Goal: Information Seeking & Learning: Understand process/instructions

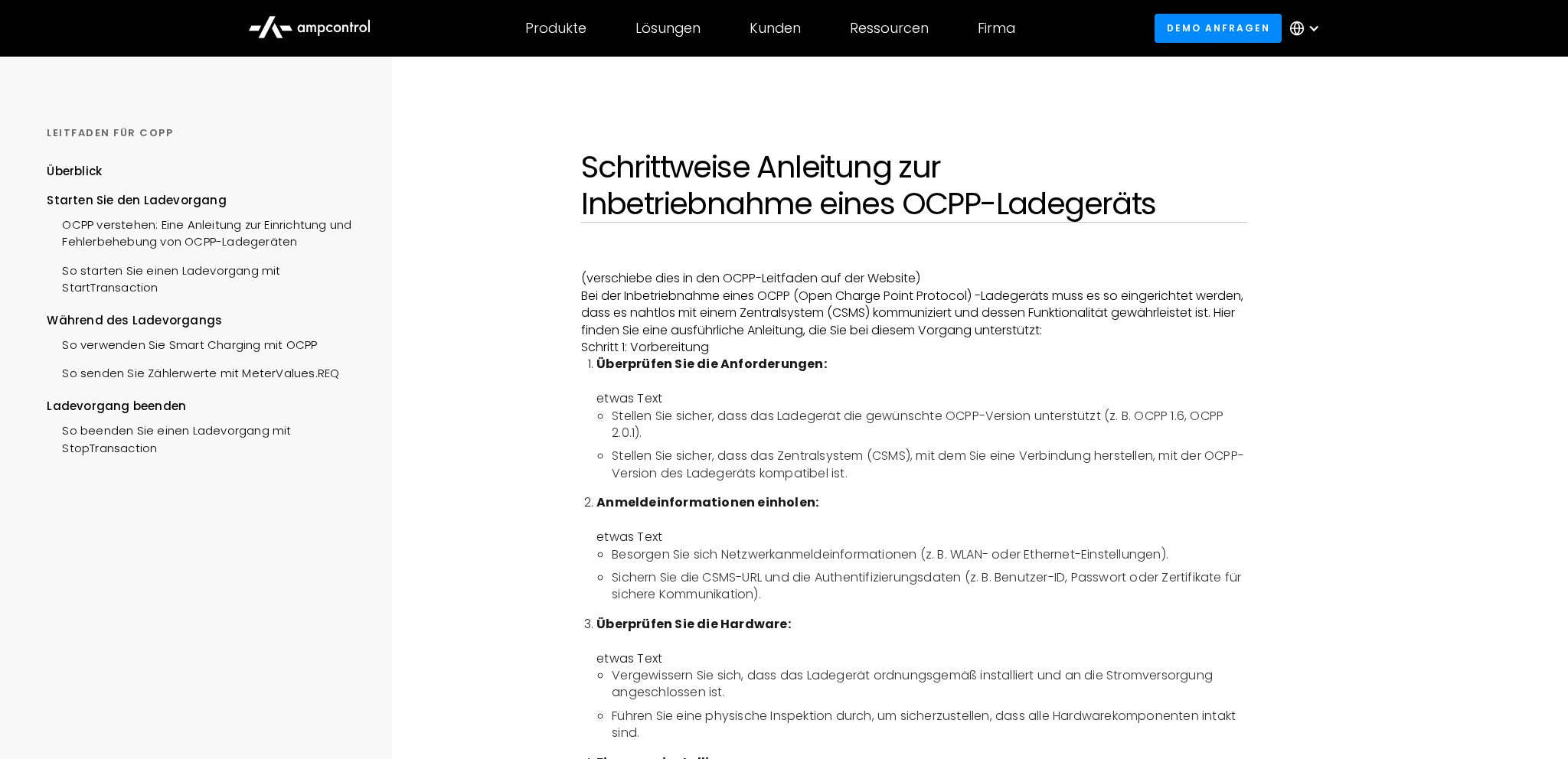
scroll to position [1029, 0]
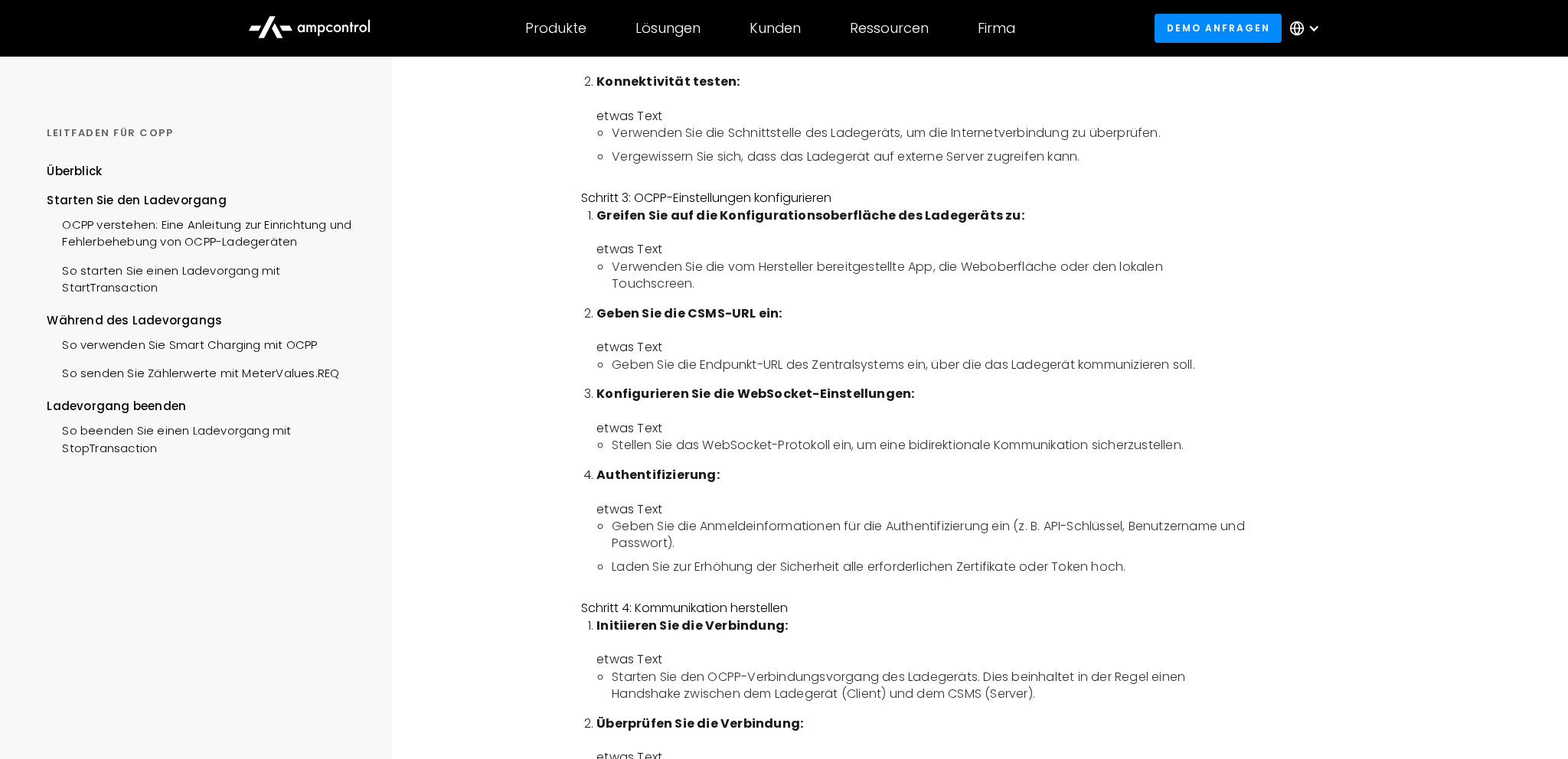
click at [810, 224] on strong "Greifen Sie auf die Konfigurationsoberfläche des Ladegeräts zu:" at bounding box center [811, 216] width 428 height 18
click at [724, 252] on li "Greifen Sie auf die Konfigurationsoberfläche des Ladegeräts zu: etwas Text Verw…" at bounding box center [922, 250] width 650 height 86
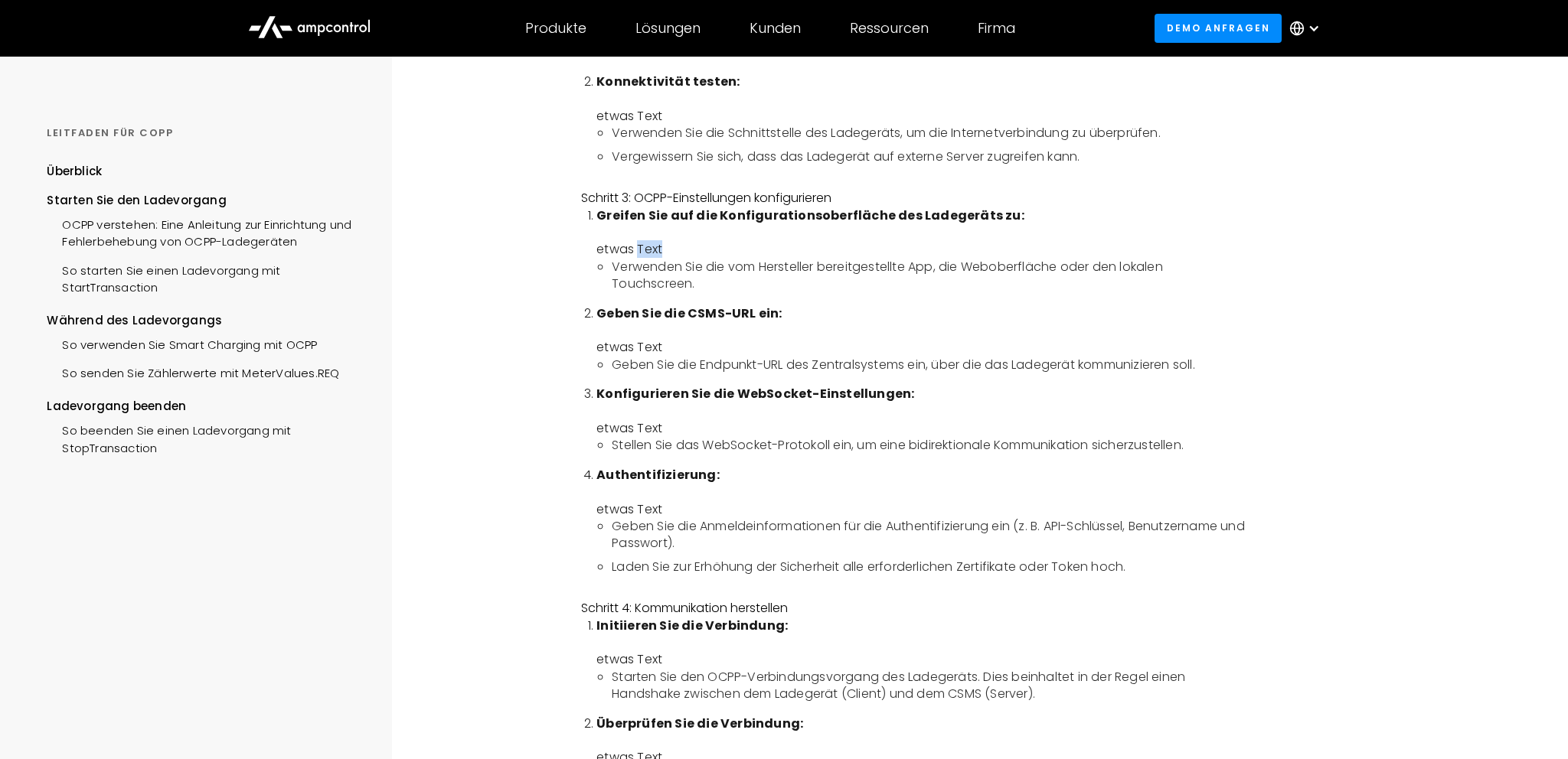
click at [724, 252] on li "Greifen Sie auf die Konfigurationsoberfläche des Ladegeräts zu: etwas Text Verw…" at bounding box center [922, 250] width 650 height 86
click at [770, 221] on strong "Greifen Sie auf die Konfigurationsoberfläche des Ladegeräts zu:" at bounding box center [811, 216] width 428 height 18
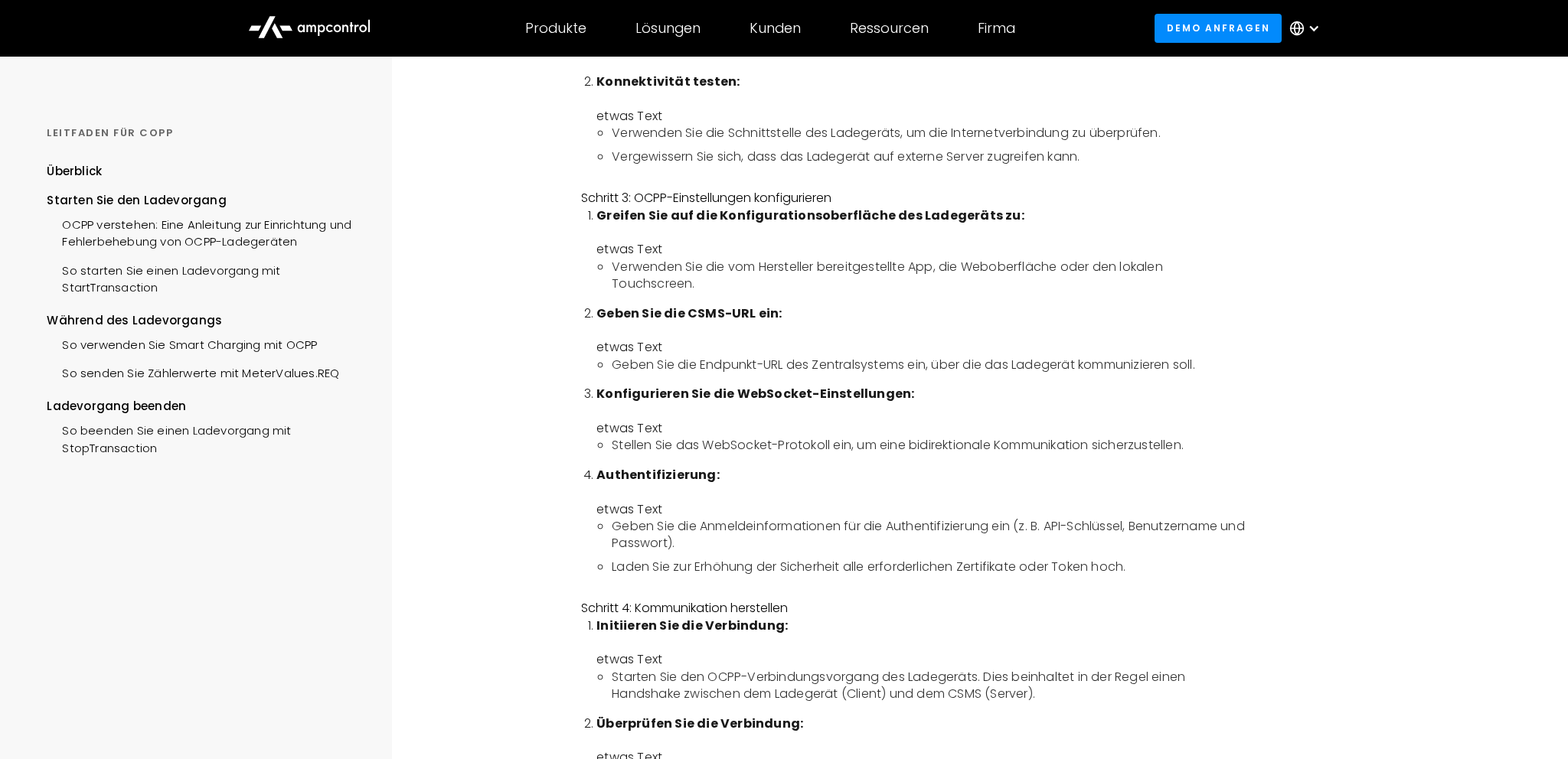
click at [770, 221] on strong "Greifen Sie auf die Konfigurationsoberfläche des Ladegeräts zu:" at bounding box center [811, 216] width 428 height 18
click at [754, 273] on li "Verwenden Sie die vom Hersteller bereitgestellte App, die Weboberfläche oder de…" at bounding box center [929, 276] width 635 height 34
click at [861, 267] on li "Verwenden Sie die vom Hersteller bereitgestellte App, die Weboberfläche oder de…" at bounding box center [929, 276] width 635 height 34
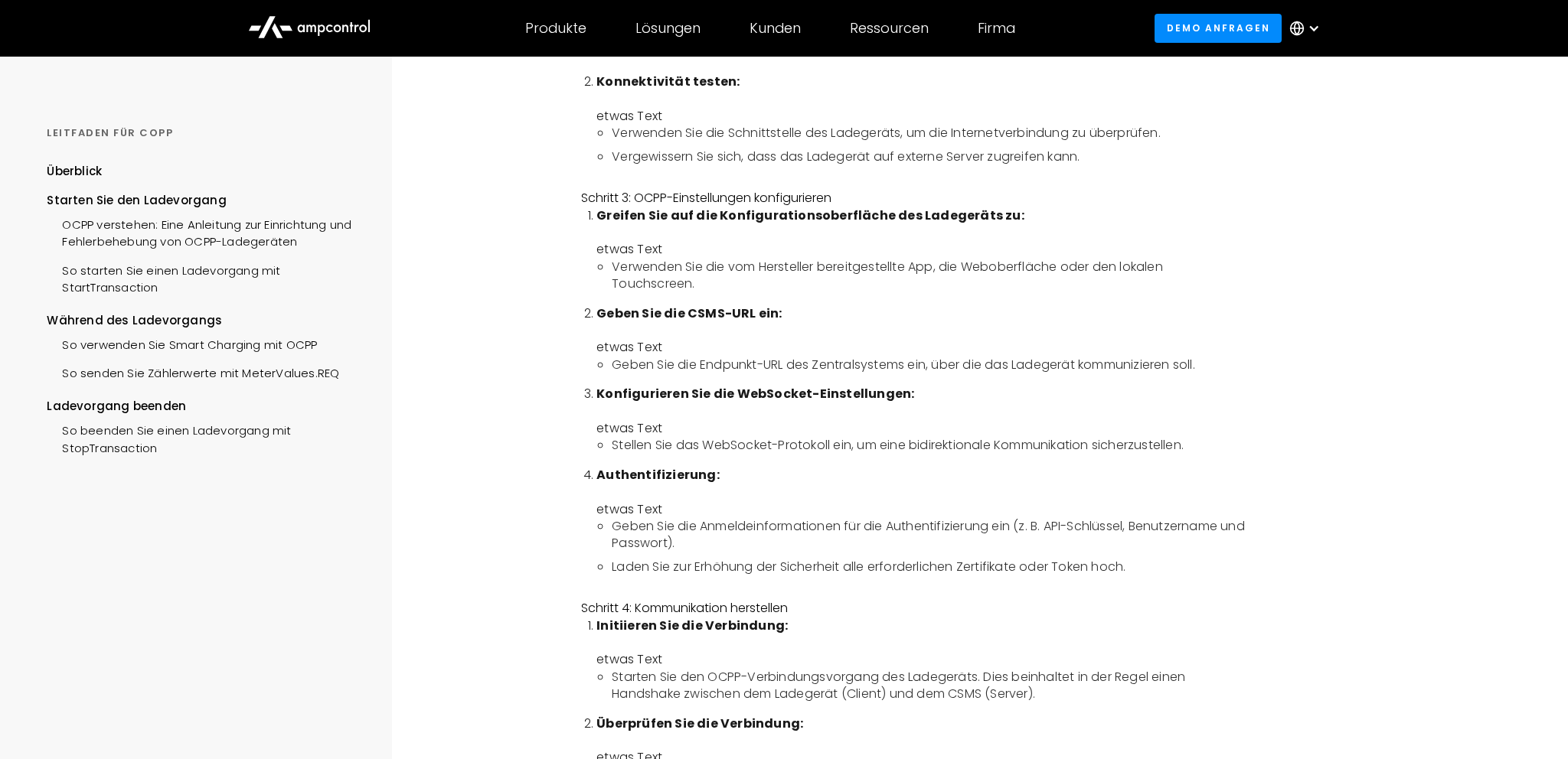
click at [861, 267] on li "Verwenden Sie die vom Hersteller bereitgestellte App, die Weboberfläche oder de…" at bounding box center [929, 276] width 635 height 34
click at [826, 301] on ol "Greifen Sie auf die Konfigurationsoberfläche des Ladegeräts zu: etwas Text Verw…" at bounding box center [914, 398] width 665 height 381
click at [844, 374] on li "Geben Sie die Endpunkt-URL des Zentralsystems ein, über die das Ladegerät kommu…" at bounding box center [929, 365] width 635 height 17
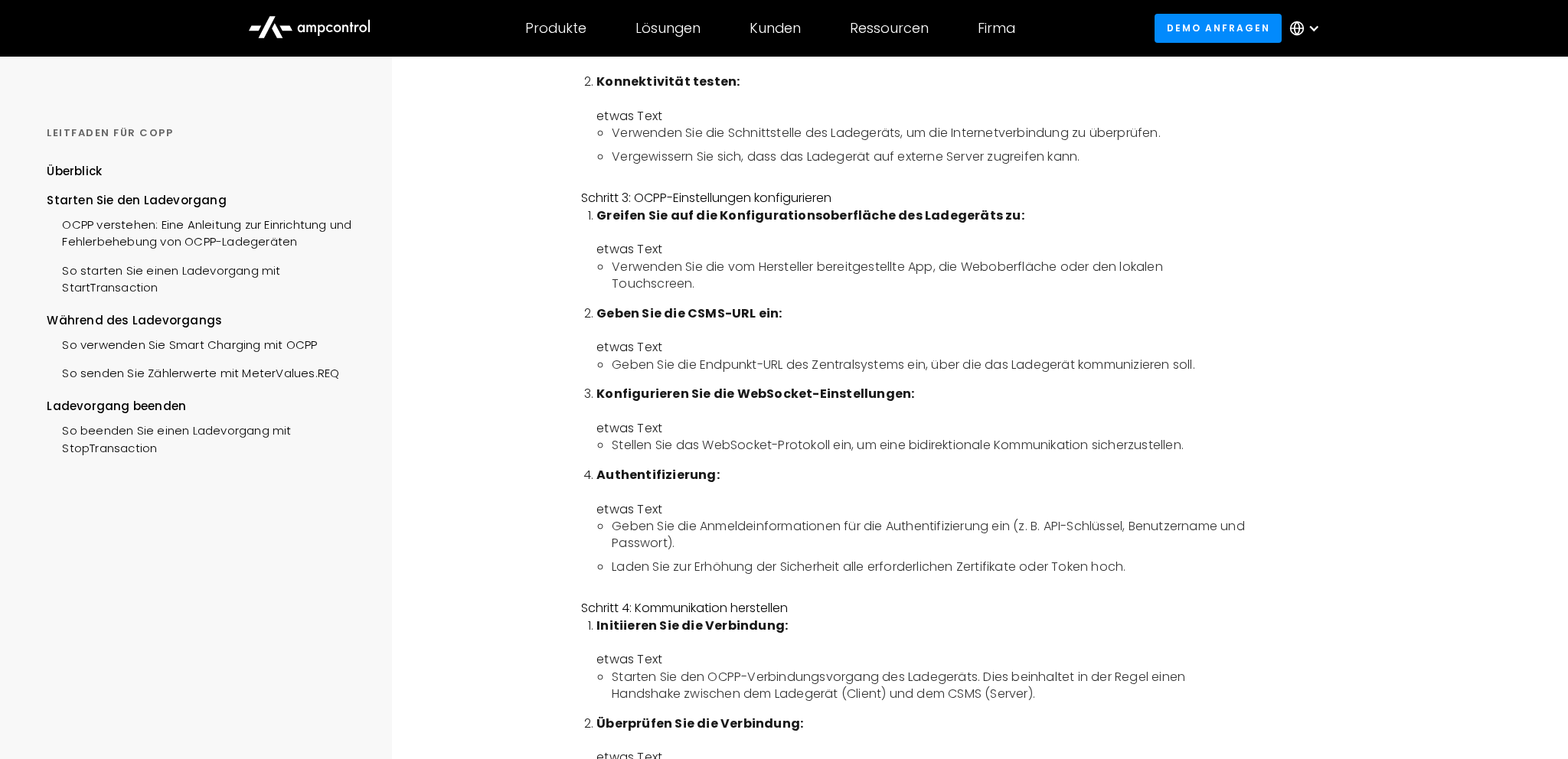
click at [844, 374] on li "Geben Sie die Endpunkt-URL des Zentralsystems ein, über die das Ladegerät kommu…" at bounding box center [929, 365] width 635 height 17
click at [770, 371] on li "Geben Sie die Endpunkt-URL des Zentralsystems ein, über die das Ladegerät kommu…" at bounding box center [929, 365] width 635 height 17
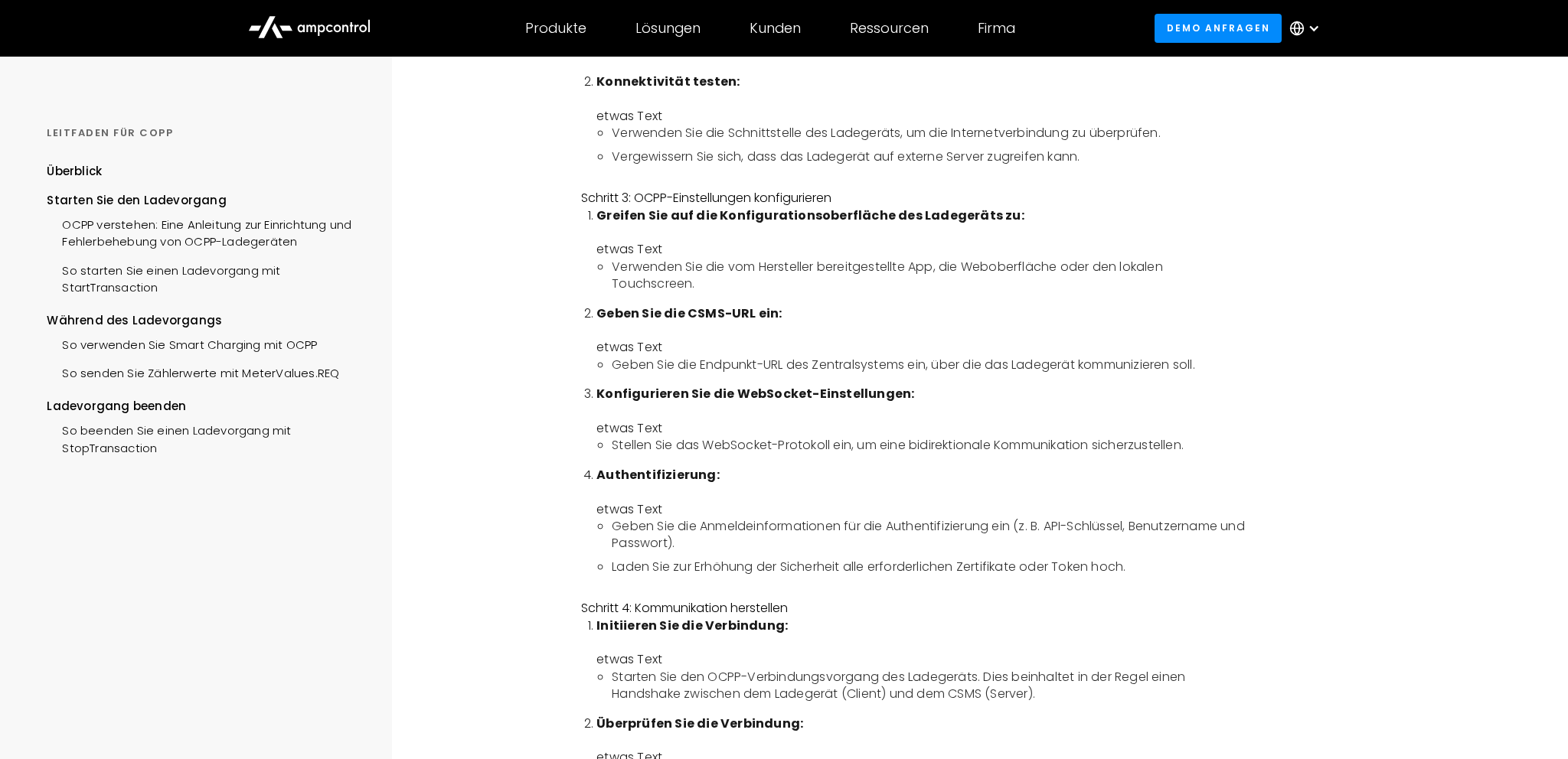
click at [759, 403] on strong "Konfigurieren Sie die WebSocket-Einstellungen:" at bounding box center [756, 394] width 318 height 18
click at [690, 437] on li "Konfigurieren Sie die WebSocket-Einstellungen: etwas Text Stellen Sie das WebSo…" at bounding box center [922, 421] width 650 height 69
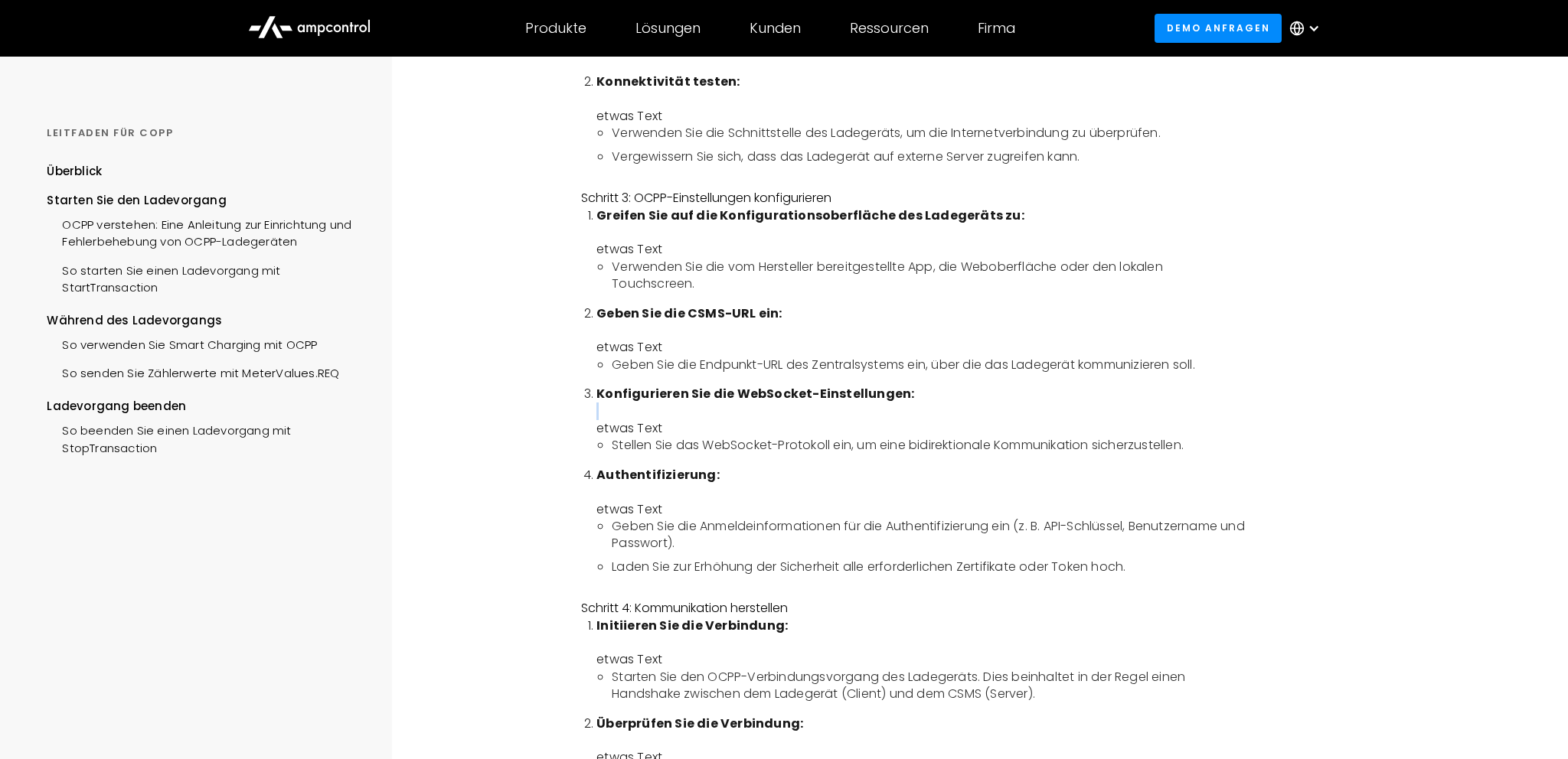
click at [690, 437] on li "Konfigurieren Sie die WebSocket-Einstellungen: etwas Text Stellen Sie das WebSo…" at bounding box center [922, 421] width 650 height 69
click at [739, 446] on li "Stellen Sie das WebSocket-Protokoll ein, um eine bidirektionale Kommunikation s…" at bounding box center [929, 445] width 635 height 17
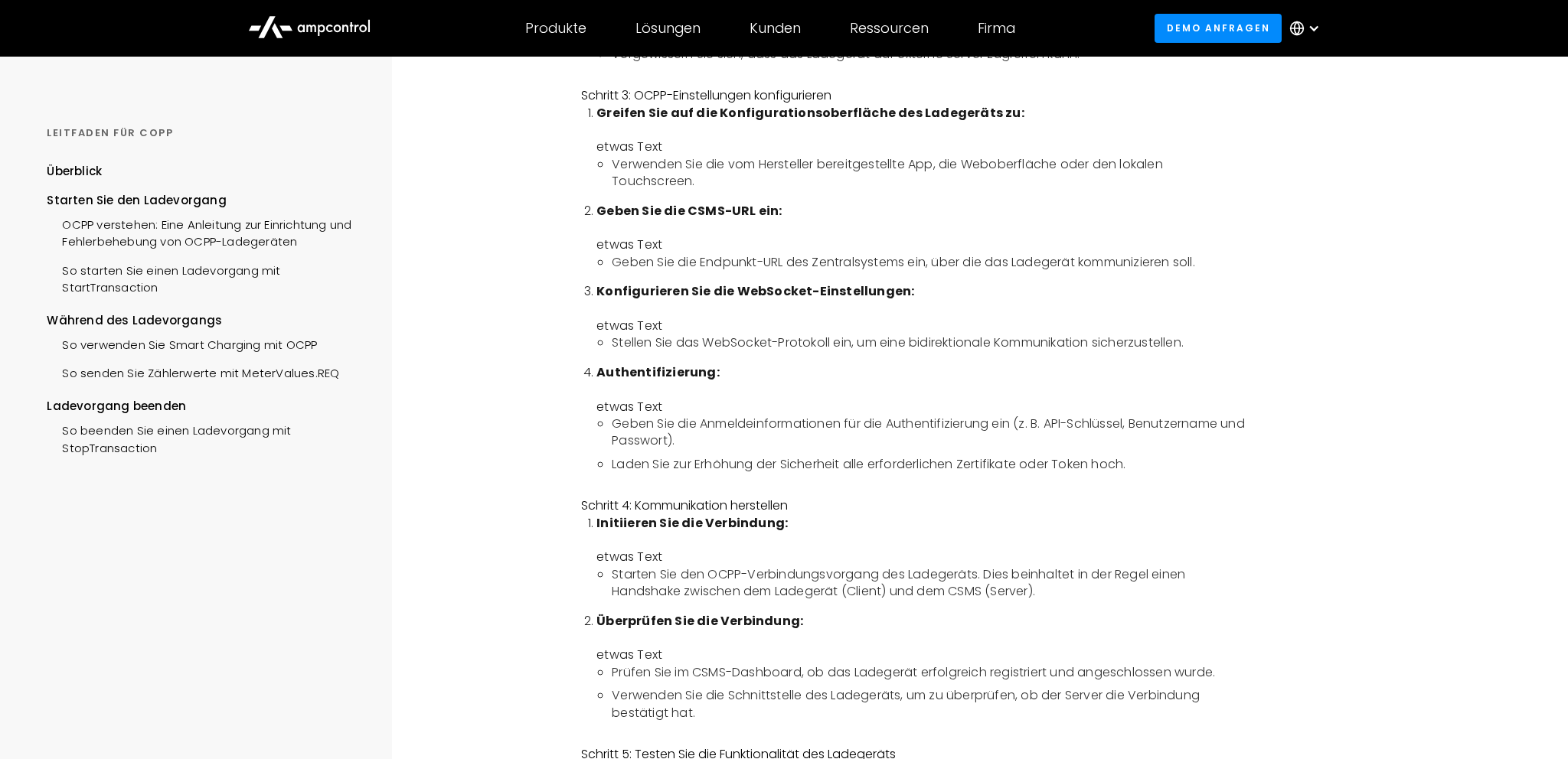
click at [644, 411] on li "Authentifizierung: etwas Text Geben Sie die Anmeldeinformationen für die Authen…" at bounding box center [922, 419] width 650 height 108
click at [766, 422] on li "Geben Sie die Anmeldeinformationen für die Authentifizierung ein (z. B. API-Sch…" at bounding box center [929, 433] width 635 height 34
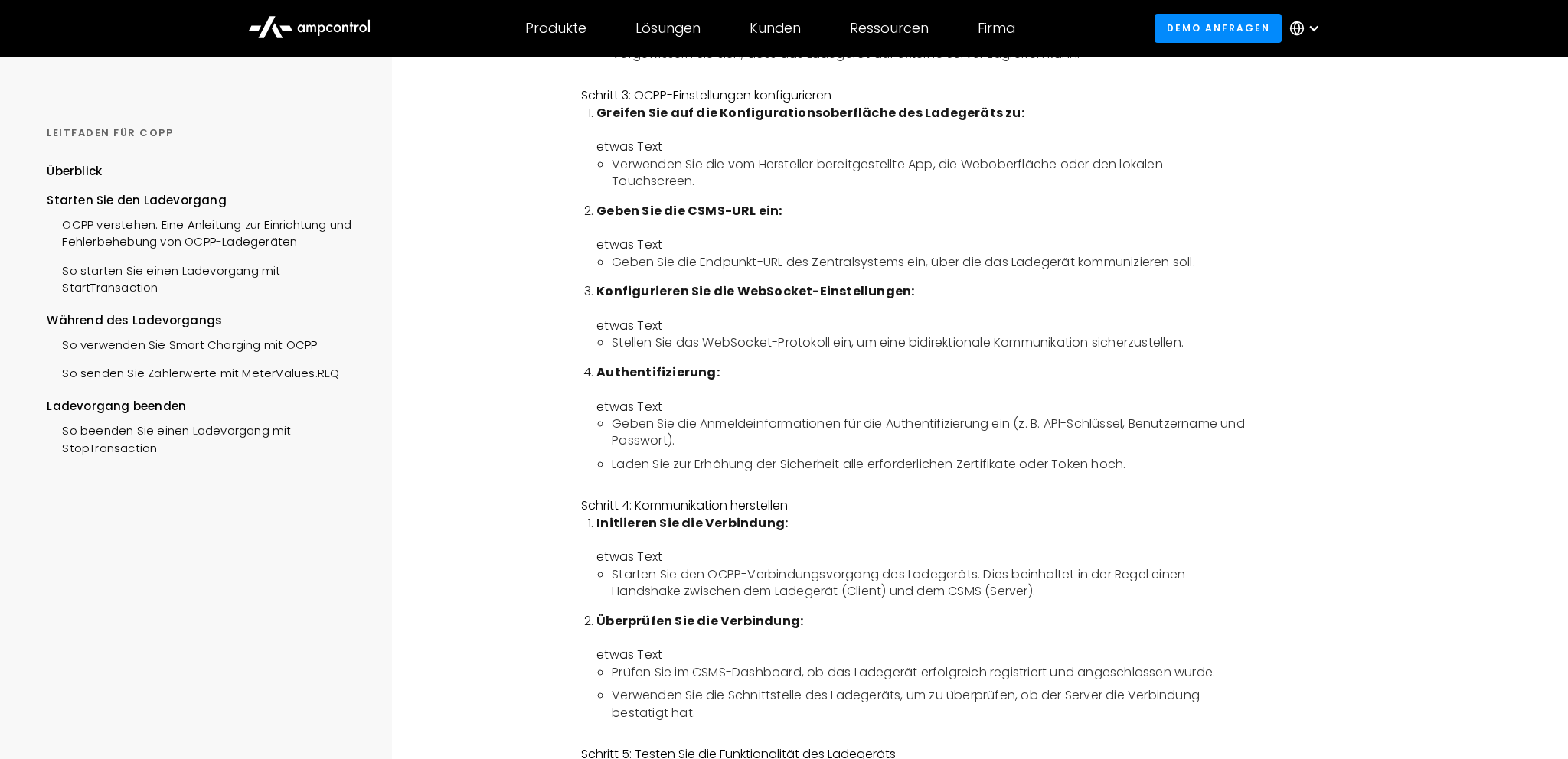
click at [908, 375] on li "Authentifizierung: etwas Text Geben Sie die Anmeldeinformationen für die Authen…" at bounding box center [922, 419] width 650 height 108
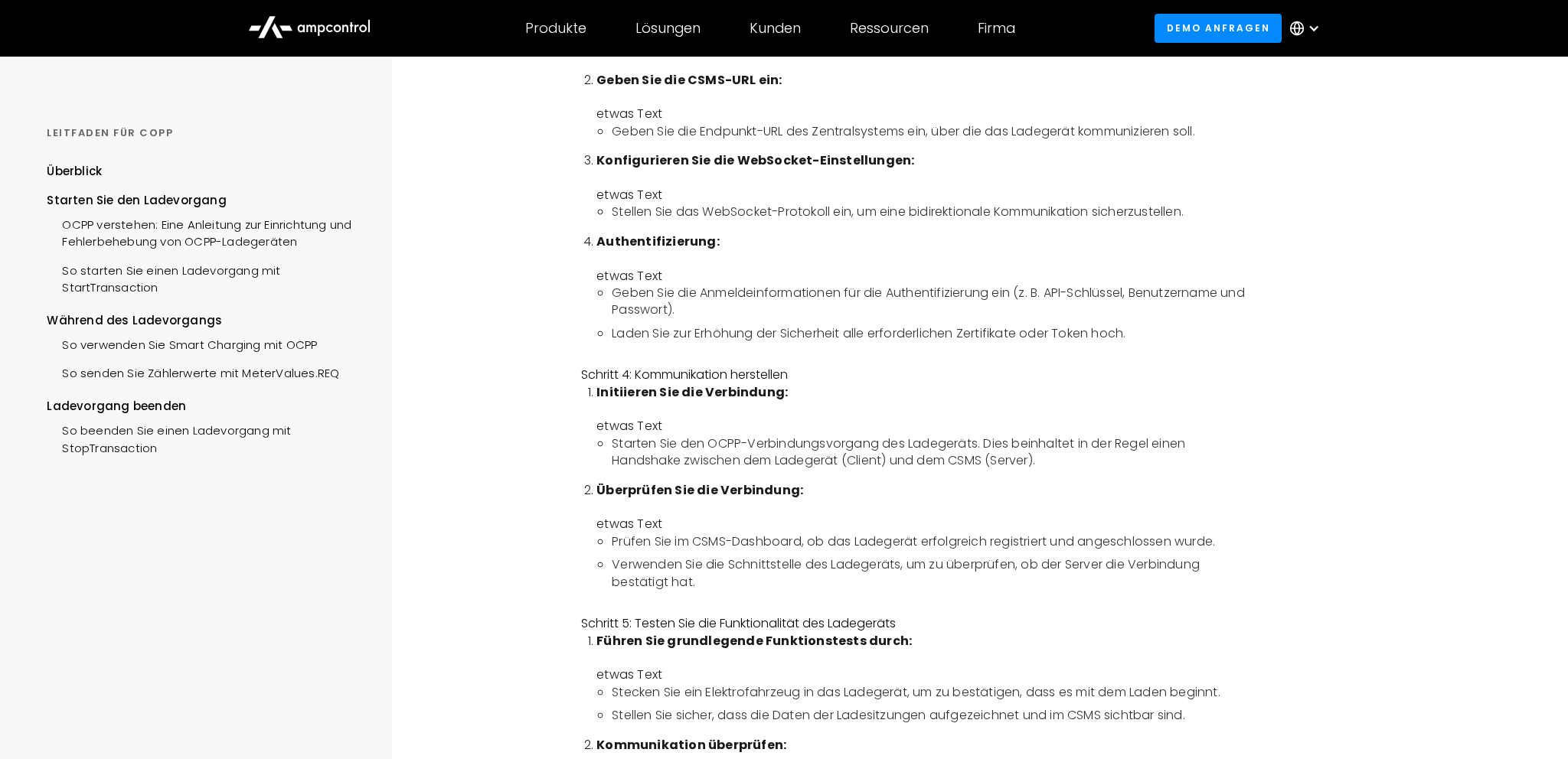
scroll to position [1338, 0]
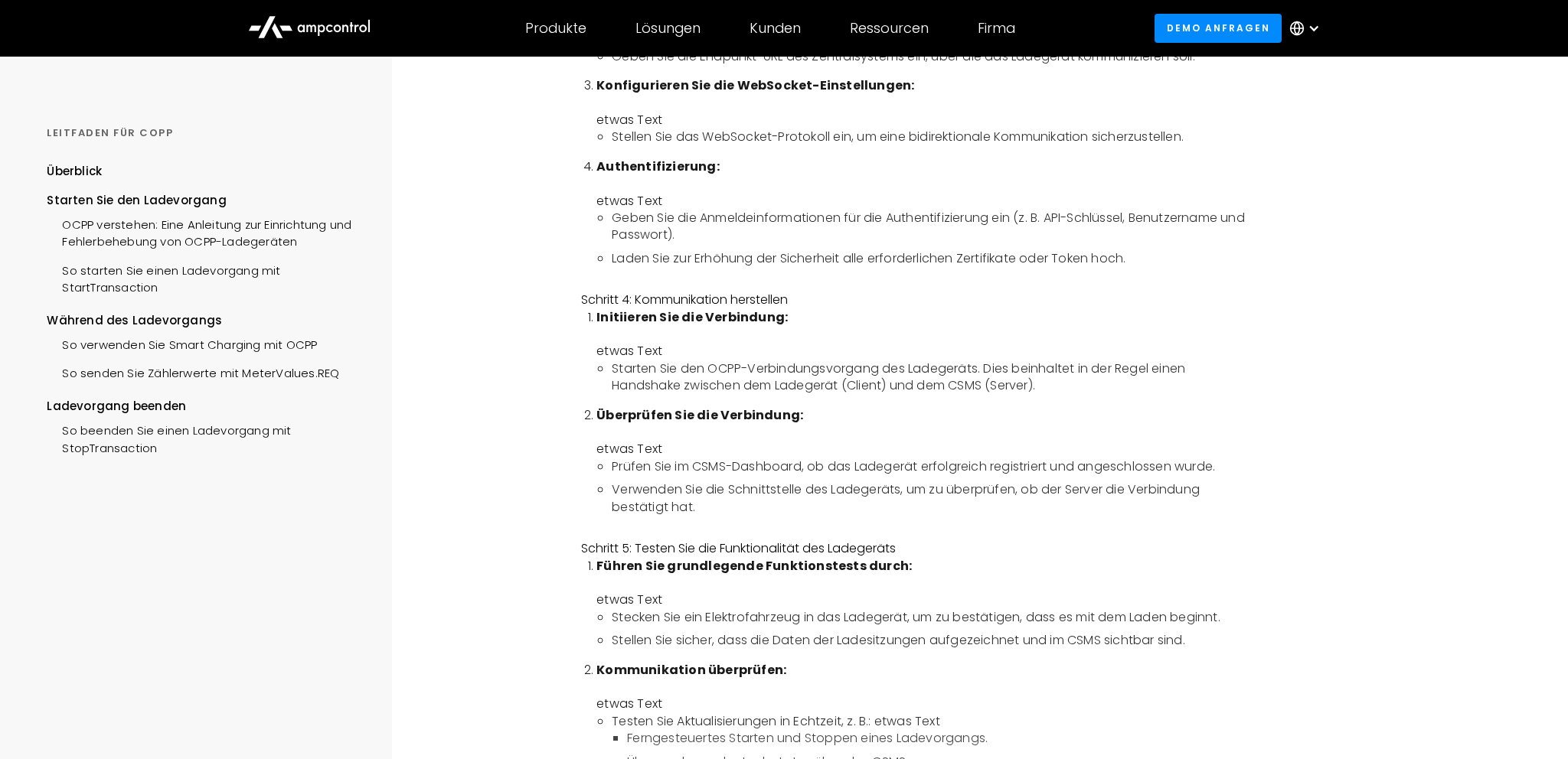
click at [719, 263] on li "Laden Sie zur Erhöhung der Sicherheit alle erforderlichen Zertifikate oder Toke…" at bounding box center [929, 258] width 635 height 17
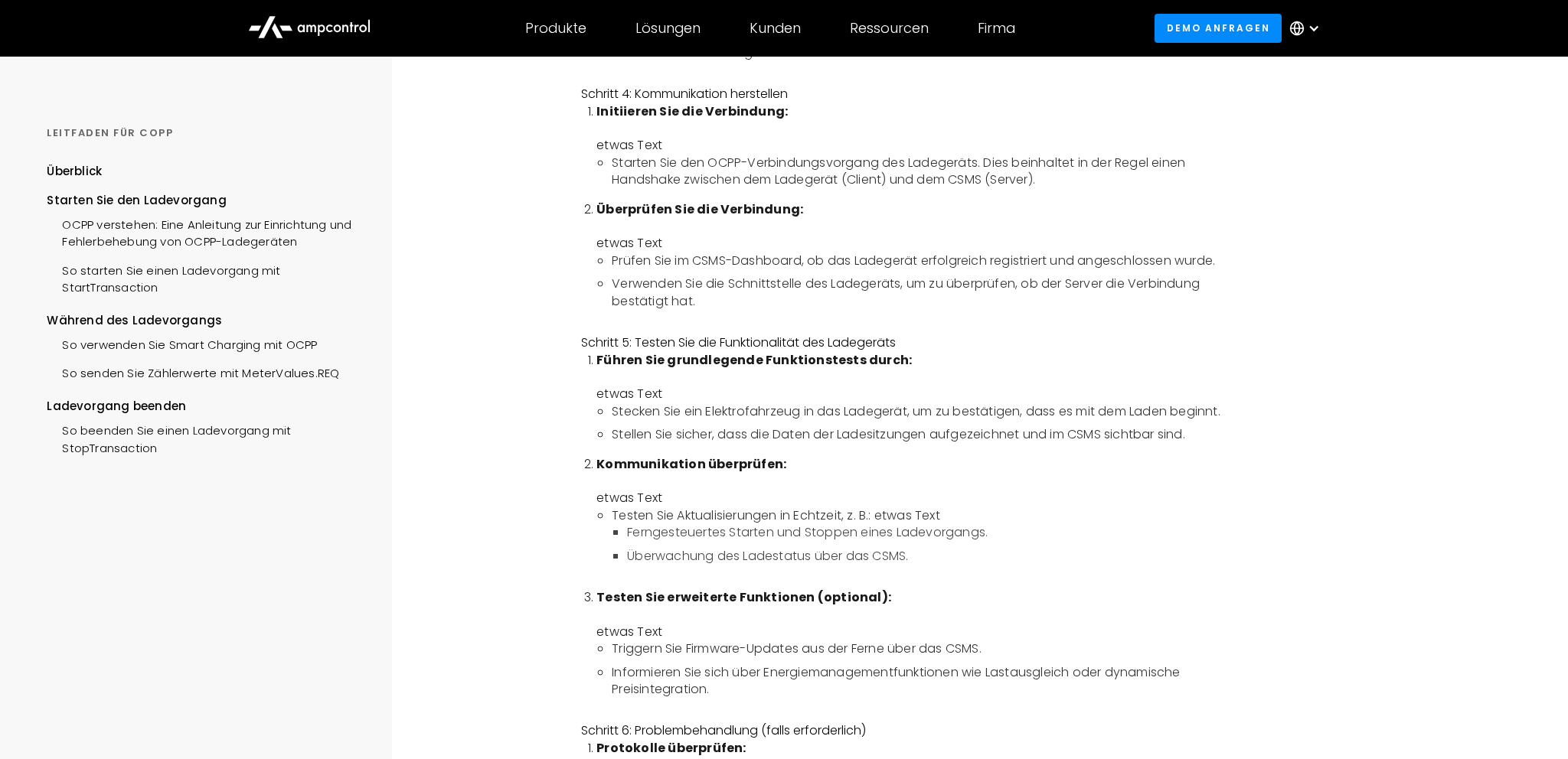
click at [716, 119] on strong "Initiieren Sie die Verbindung:" at bounding box center [692, 112] width 191 height 18
click at [697, 176] on li "Starten Sie den OCPP-Verbindungsvorgang des Ladegeräts. Dies beinhaltet in der …" at bounding box center [929, 171] width 635 height 34
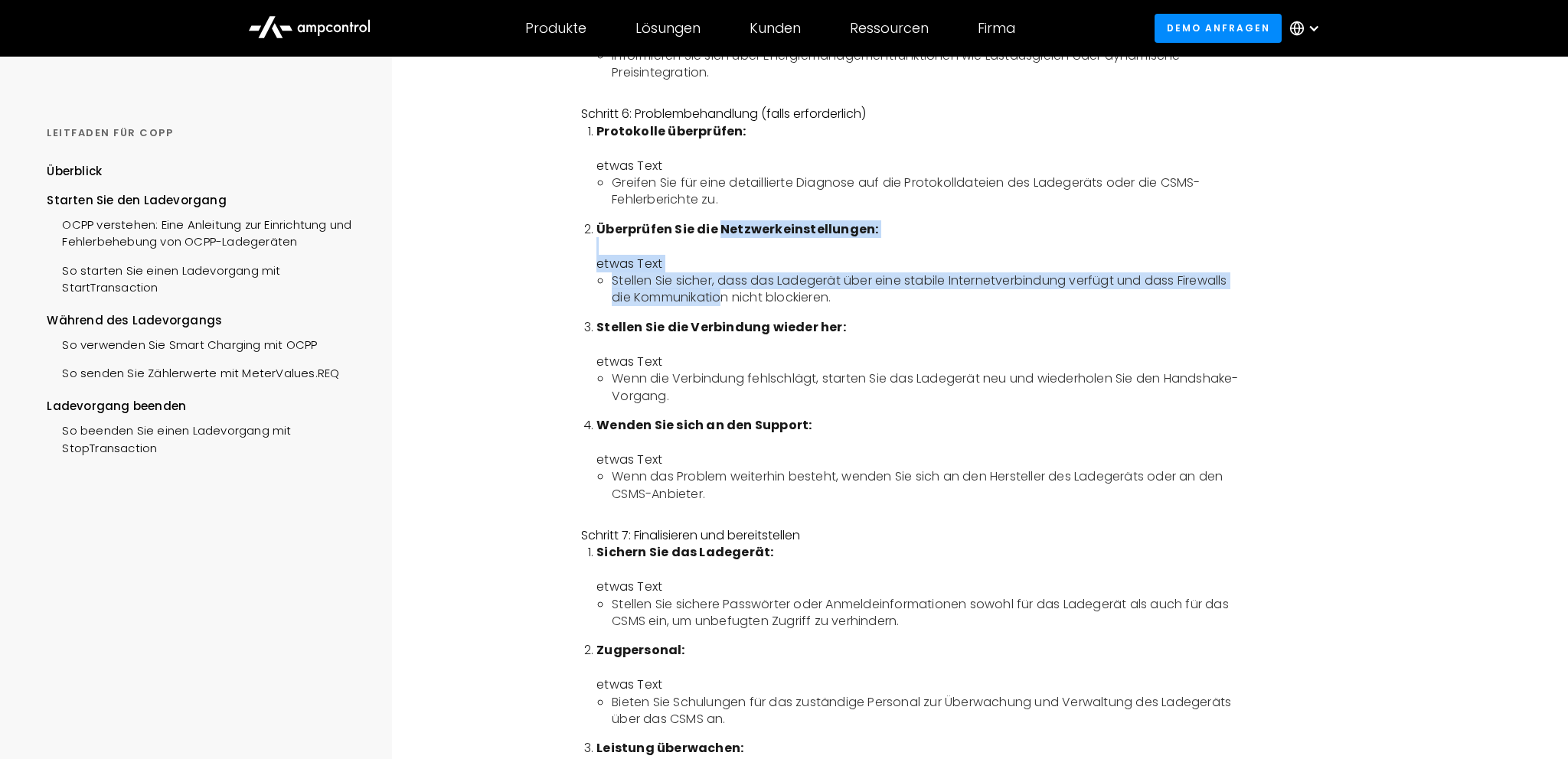
drag, startPoint x: 721, startPoint y: 235, endPoint x: 728, endPoint y: 310, distance: 75.3
click at [728, 307] on li "Überprüfen Sie die Netzwerkeinstellungen: etwas Text Stellen Sie sicher, dass d…" at bounding box center [922, 264] width 650 height 86
click at [728, 307] on li "Stellen Sie sicher, dass das Ladegerät über eine stabile Internetverbindung ver…" at bounding box center [929, 290] width 635 height 34
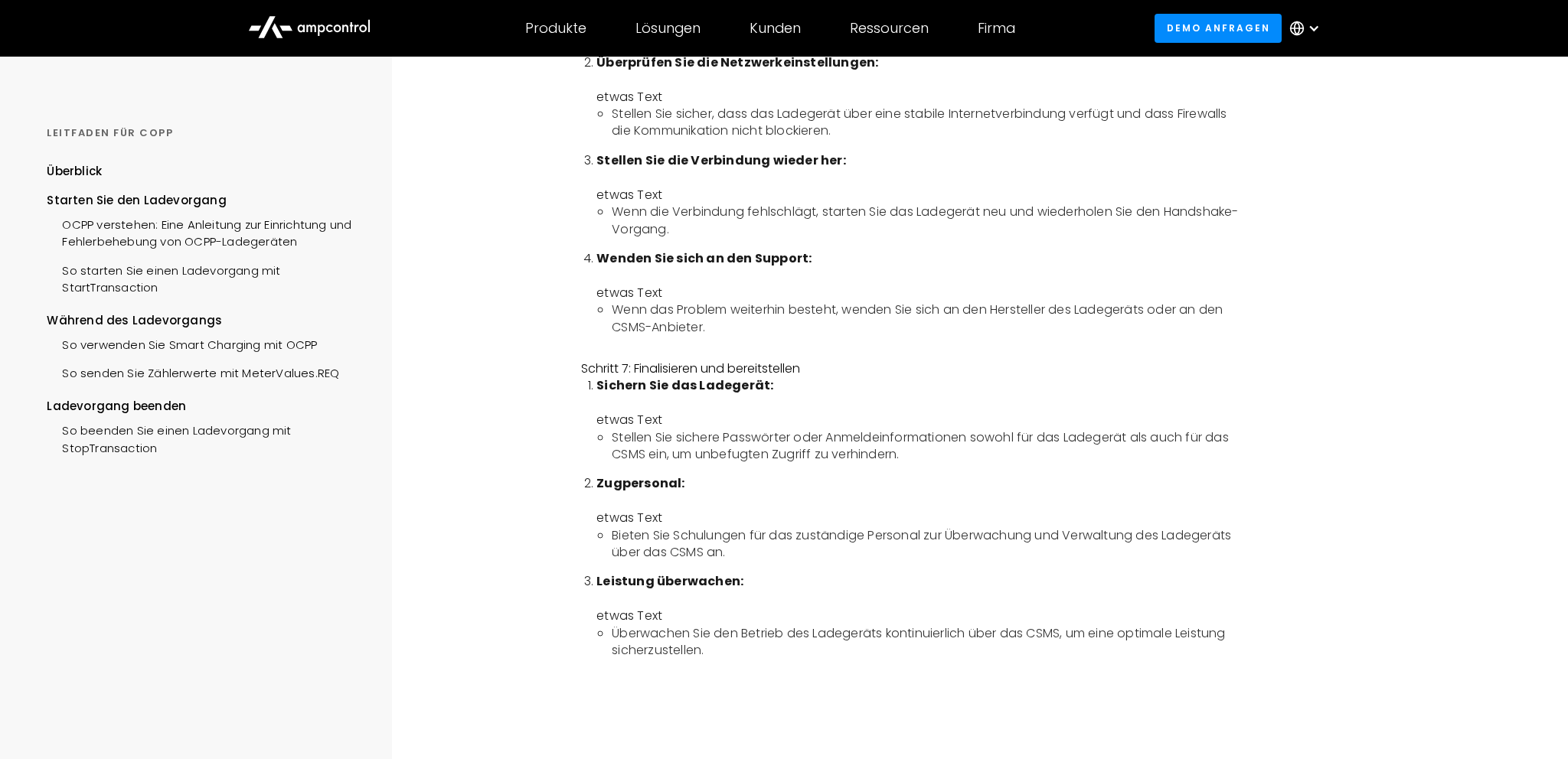
scroll to position [2469, 0]
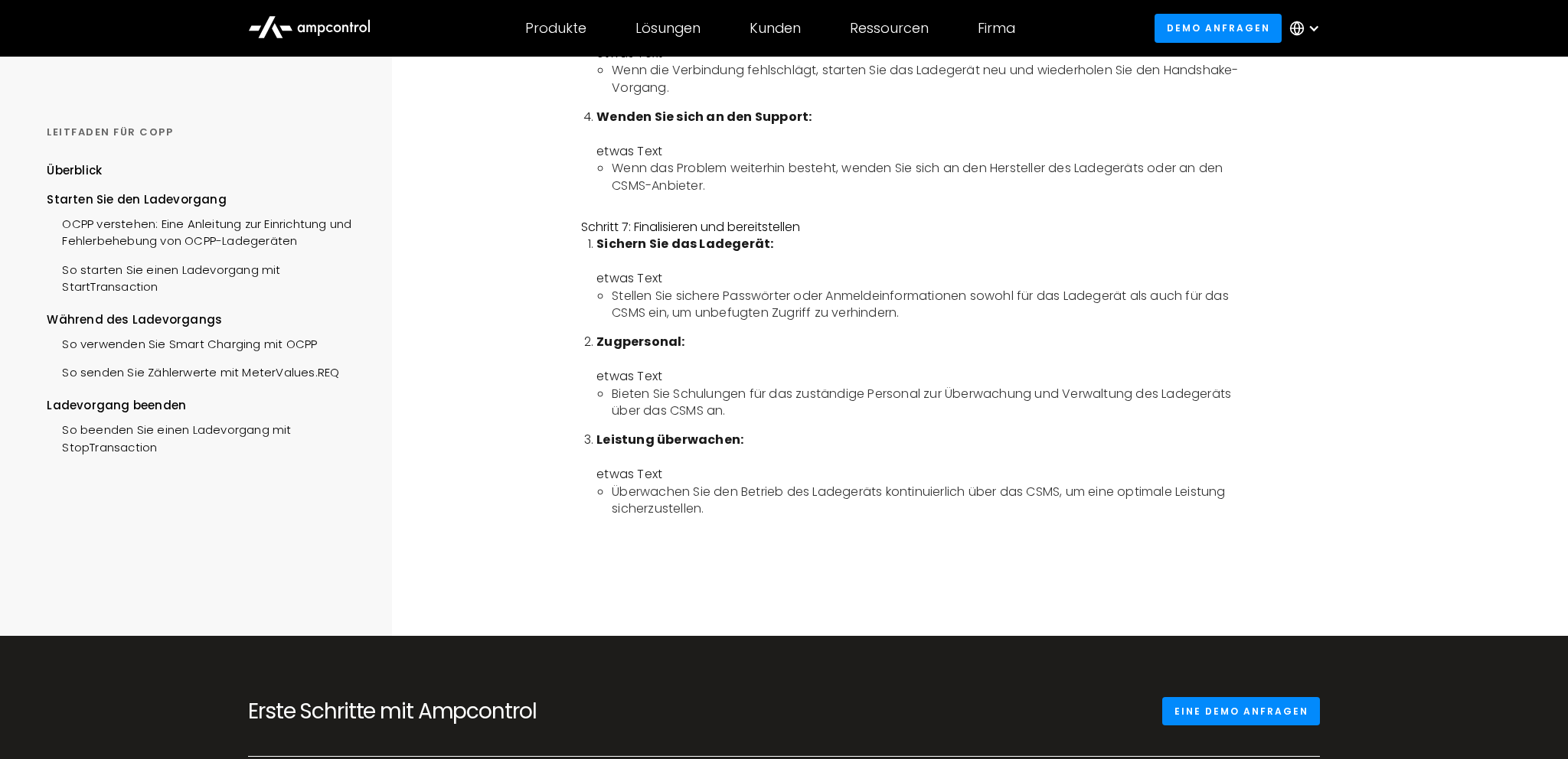
click at [890, 281] on li "Sichern Sie das Ladegerät: etwas Text Stellen Sie sichere Passwörter oder Anmel…" at bounding box center [922, 278] width 650 height 86
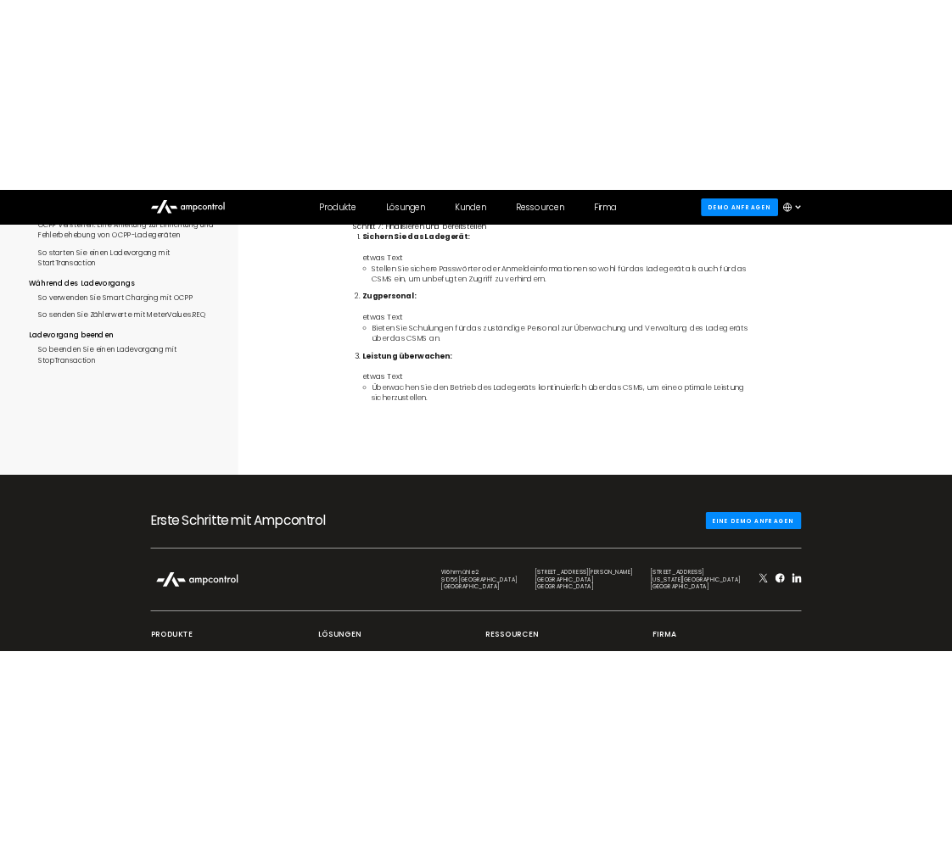
scroll to position [3077, 0]
